Goal: Information Seeking & Learning: Learn about a topic

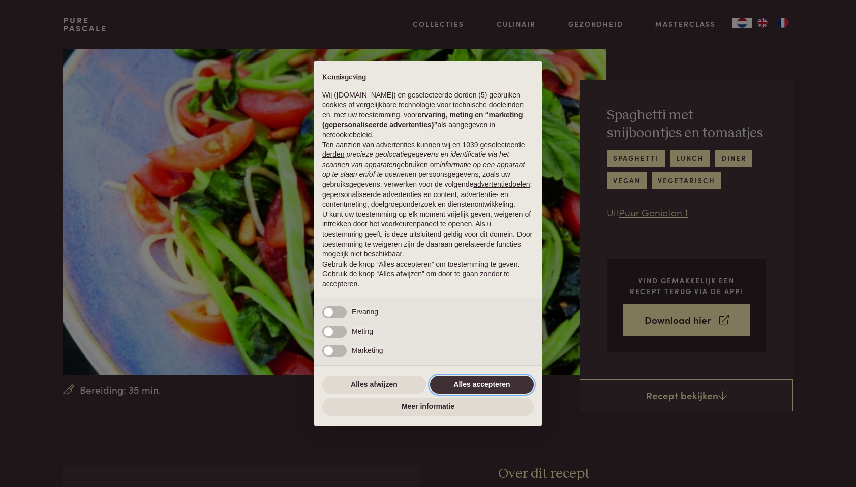
click at [459, 388] on button "Alles accepteren" at bounding box center [482, 385] width 104 height 18
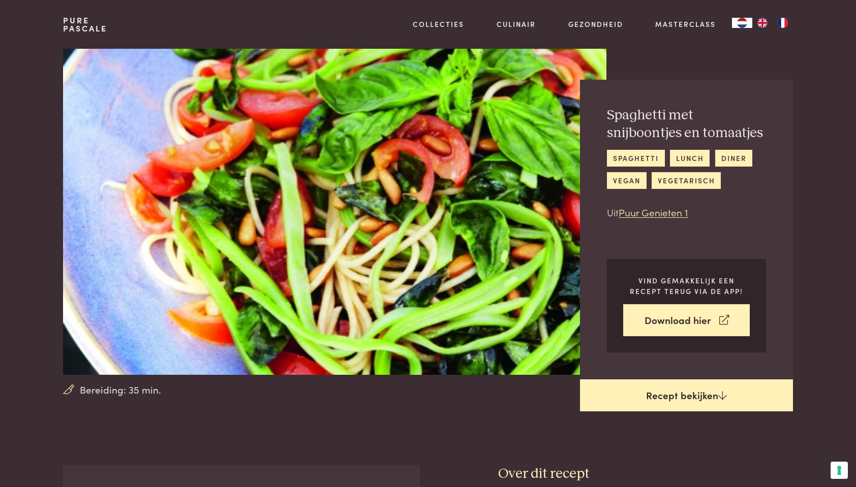
click at [670, 402] on link "Recept bekijken" at bounding box center [686, 396] width 213 height 33
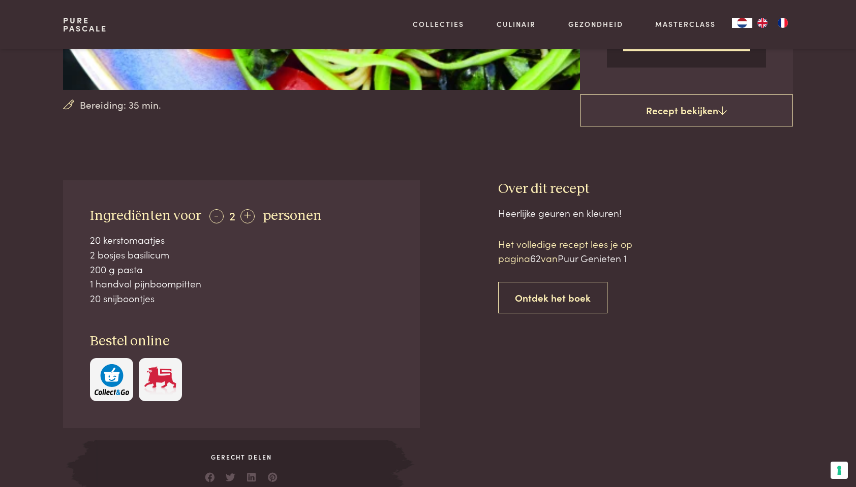
scroll to position [284, 0]
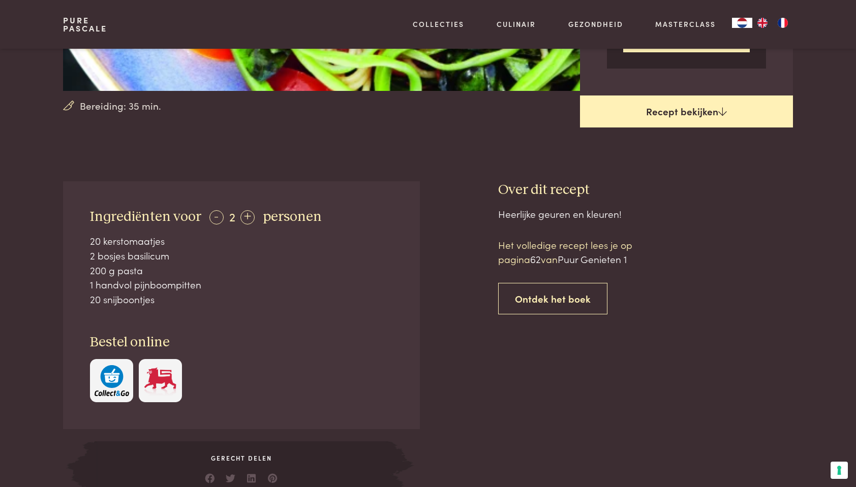
click at [728, 114] on link "Recept bekijken" at bounding box center [686, 112] width 213 height 33
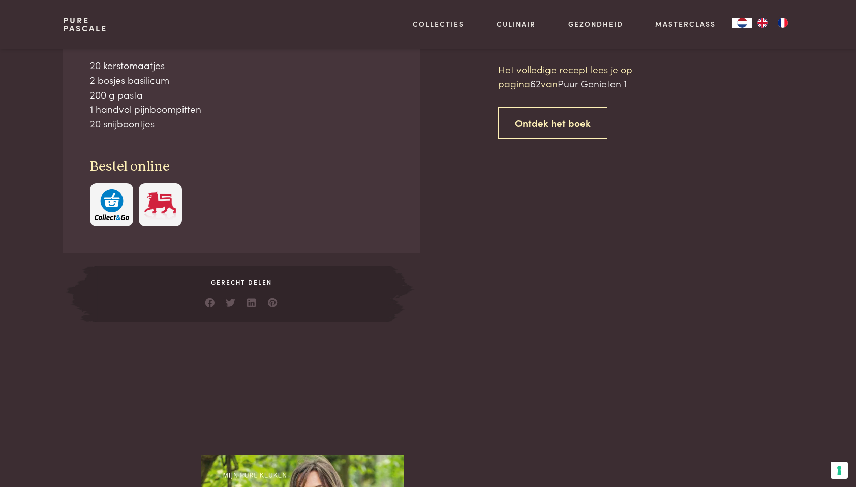
scroll to position [521, 0]
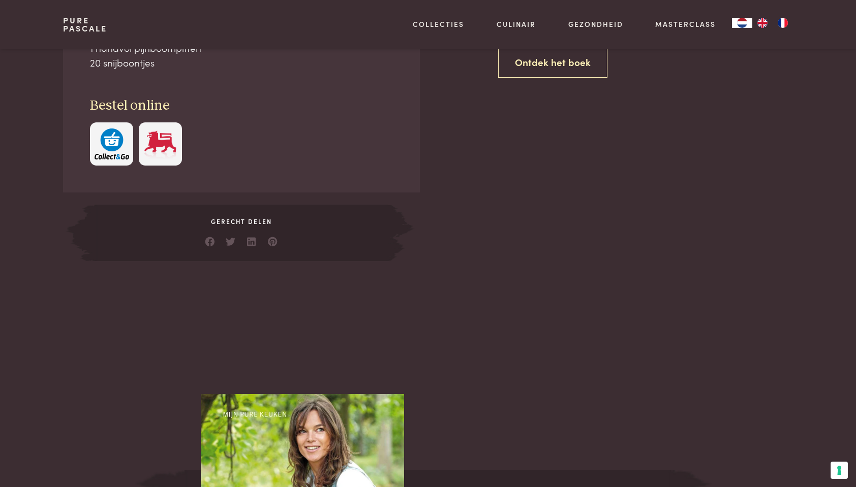
click at [253, 220] on span "Gerecht delen" at bounding box center [241, 221] width 294 height 9
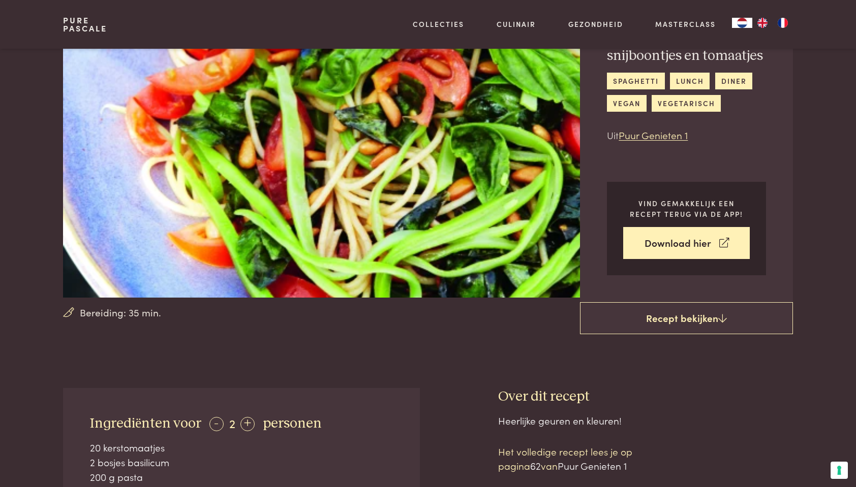
scroll to position [0, 0]
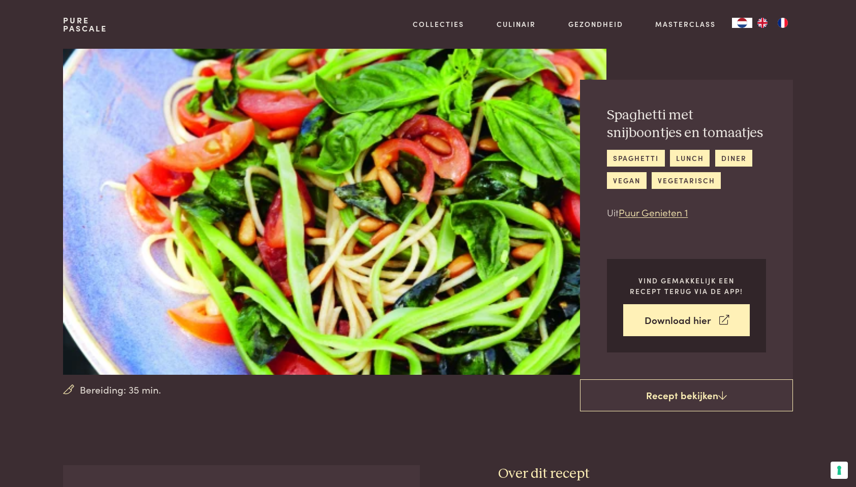
scroll to position [465, 0]
